Goal: Browse casually: Explore the website without a specific task or goal

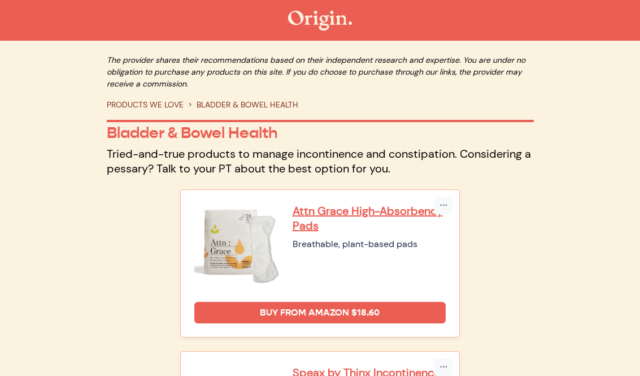
click at [156, 104] on link "PRODUCTS WE LOVE" at bounding box center [145, 104] width 77 height 10
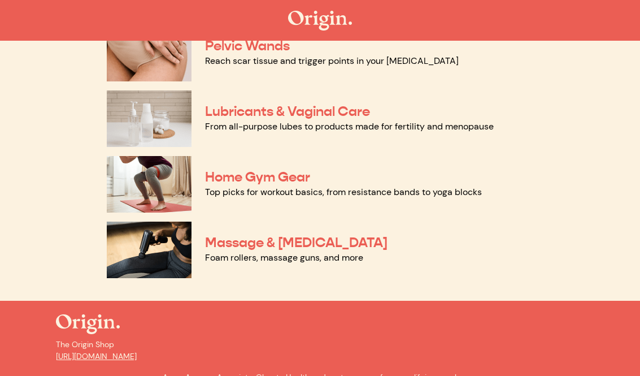
scroll to position [629, 0]
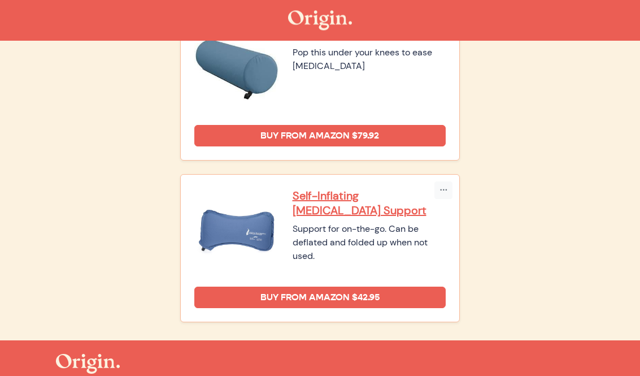
scroll to position [829, 0]
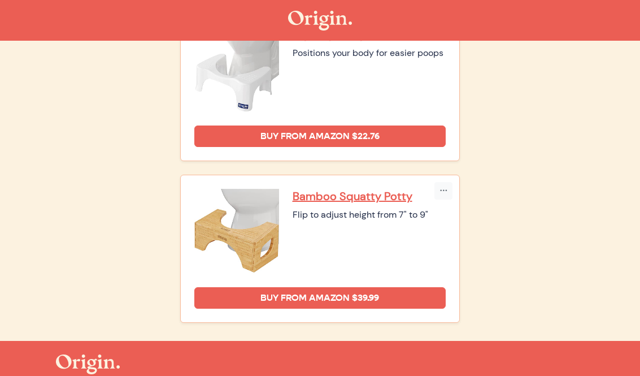
scroll to position [882, 0]
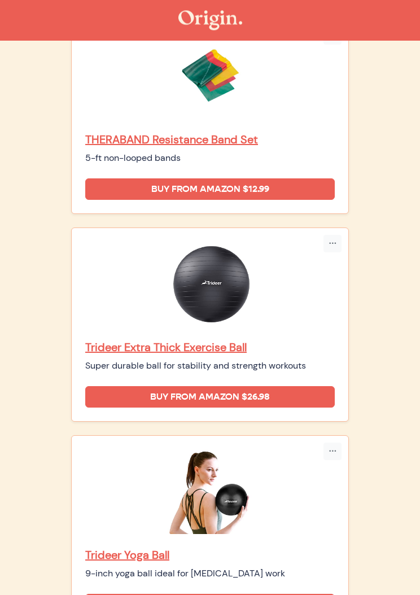
scroll to position [576, 0]
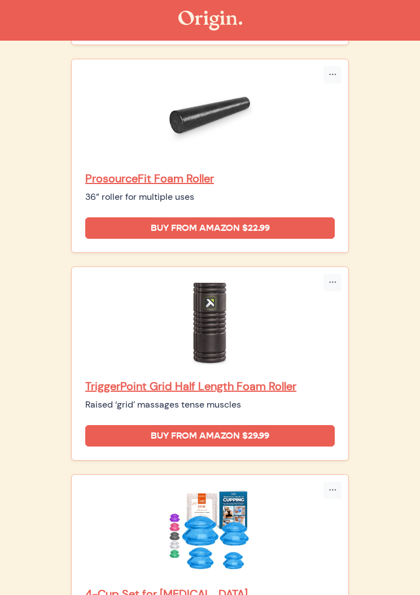
scroll to position [1199, 0]
